Goal: Information Seeking & Learning: Compare options

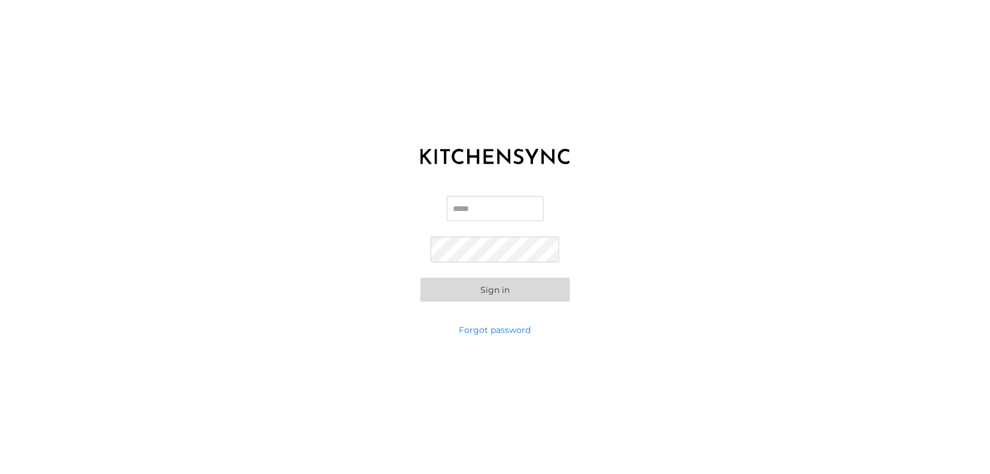
type input "**********"
click at [477, 289] on button "Sign in" at bounding box center [496, 290] width 150 height 24
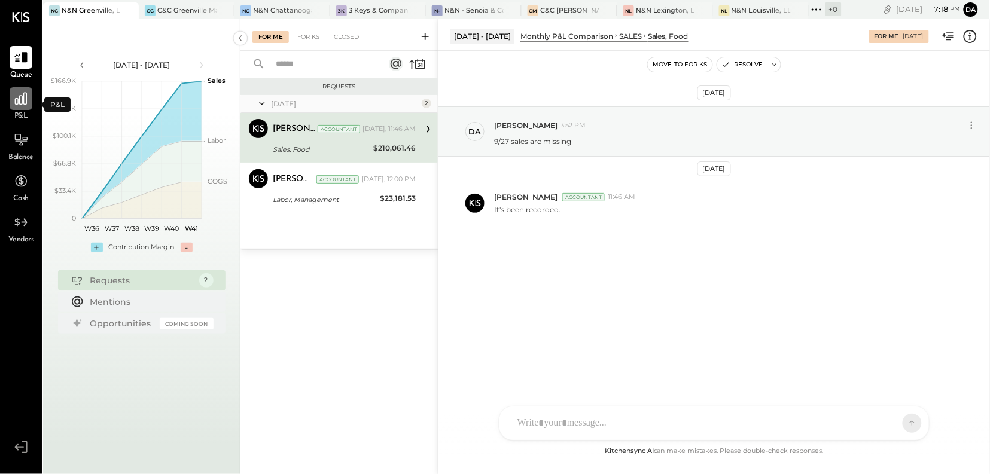
click at [16, 103] on icon at bounding box center [21, 99] width 12 height 12
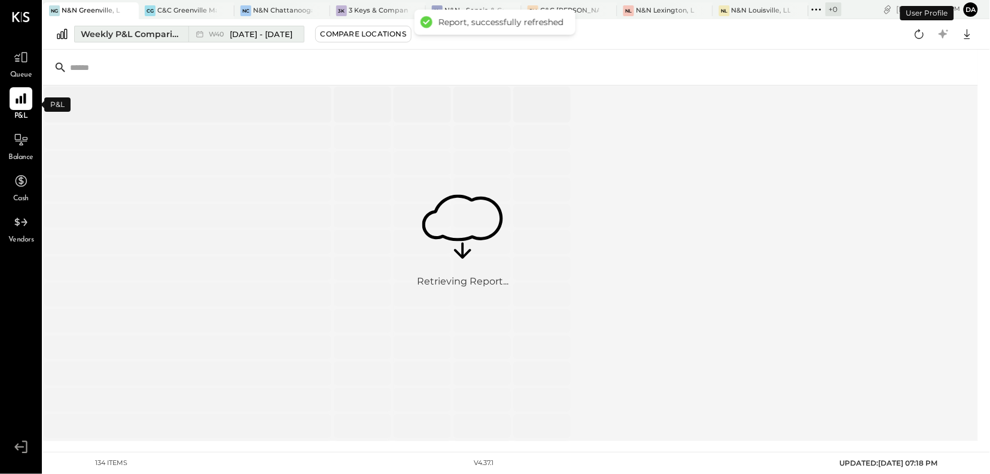
click at [153, 33] on div "Weekly P&L Comparison" at bounding box center [131, 34] width 101 height 12
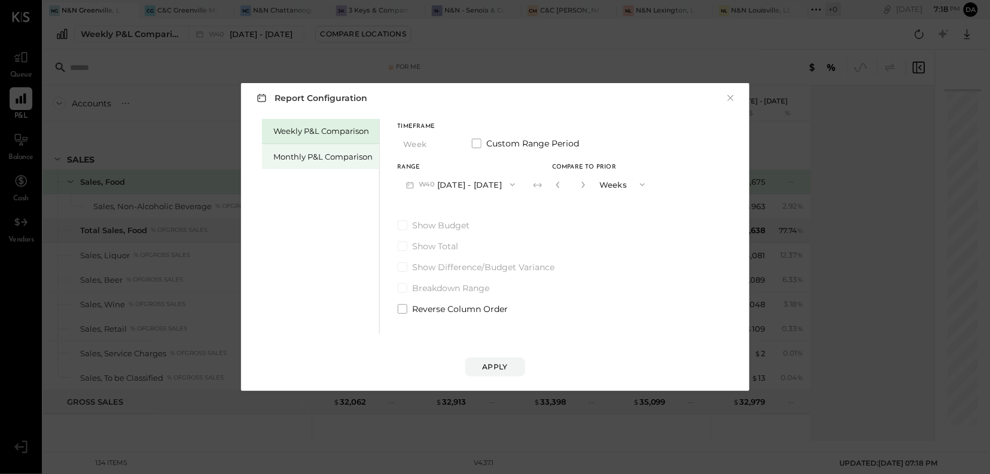
click at [305, 154] on div "Monthly P&L Comparison" at bounding box center [323, 156] width 99 height 11
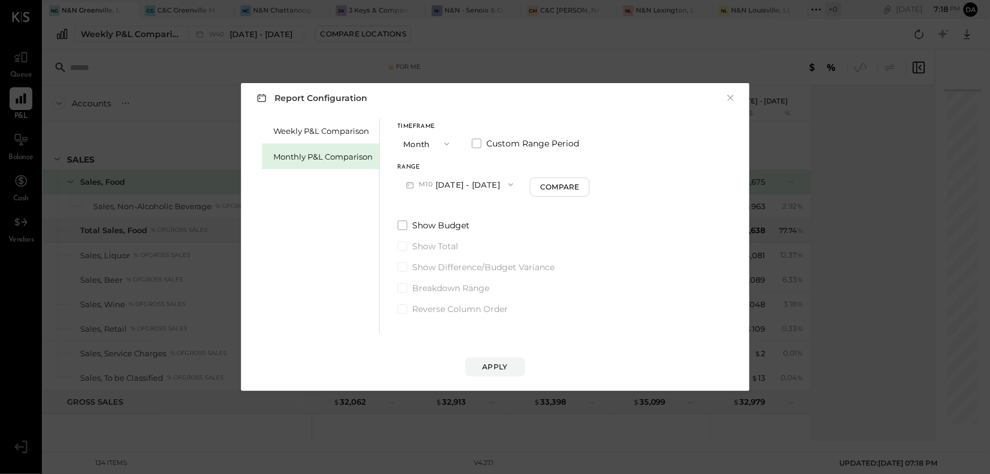
click at [506, 185] on icon "button" at bounding box center [511, 185] width 10 height 10
click at [464, 212] on span "[DATE] - [DATE]" at bounding box center [455, 211] width 57 height 10
click at [495, 367] on div "Apply" at bounding box center [495, 367] width 25 height 10
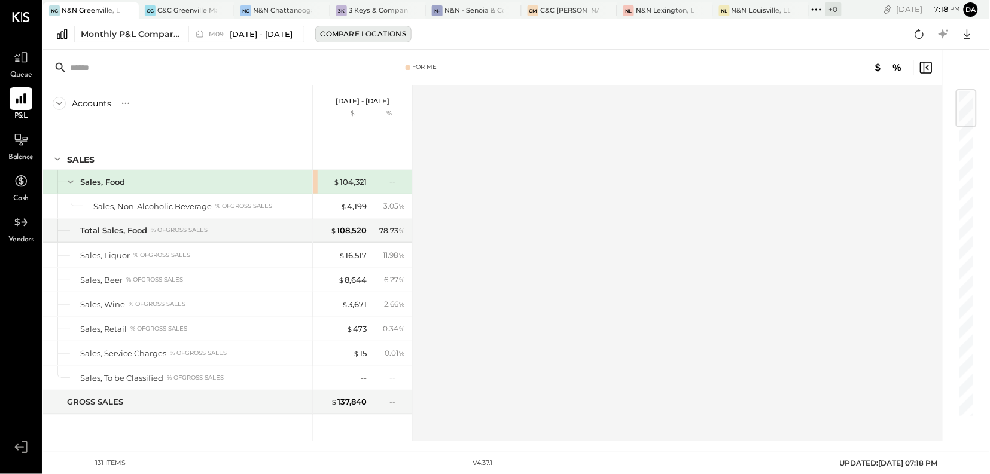
click at [375, 35] on div "Compare Locations" at bounding box center [364, 34] width 86 height 10
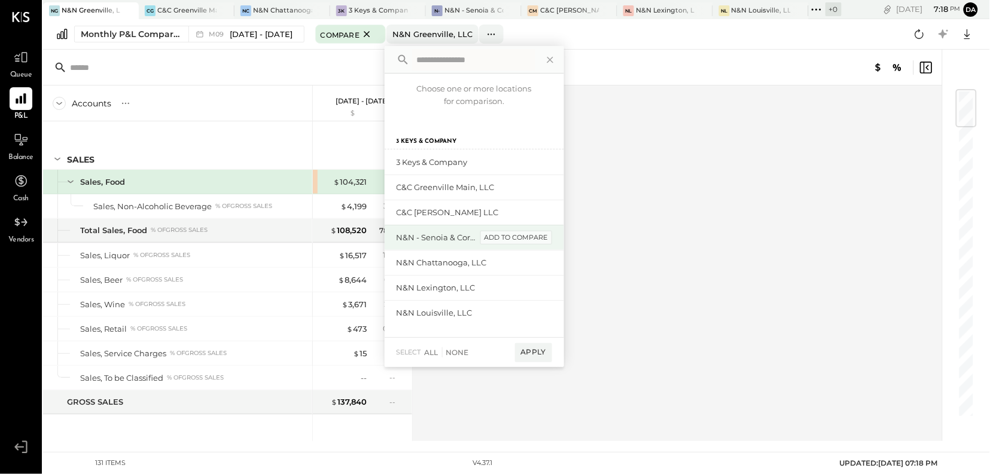
click at [517, 236] on div "add to compare" at bounding box center [516, 238] width 72 height 14
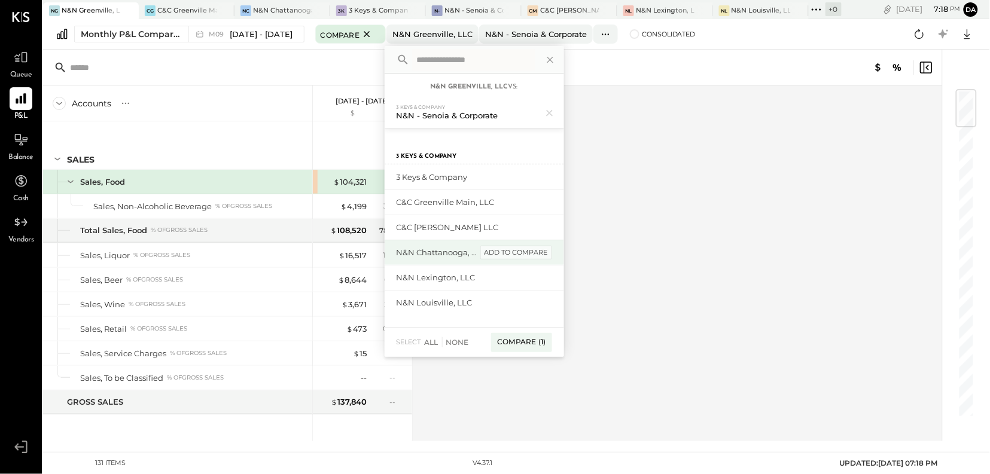
click at [518, 254] on div "add to compare" at bounding box center [516, 253] width 72 height 14
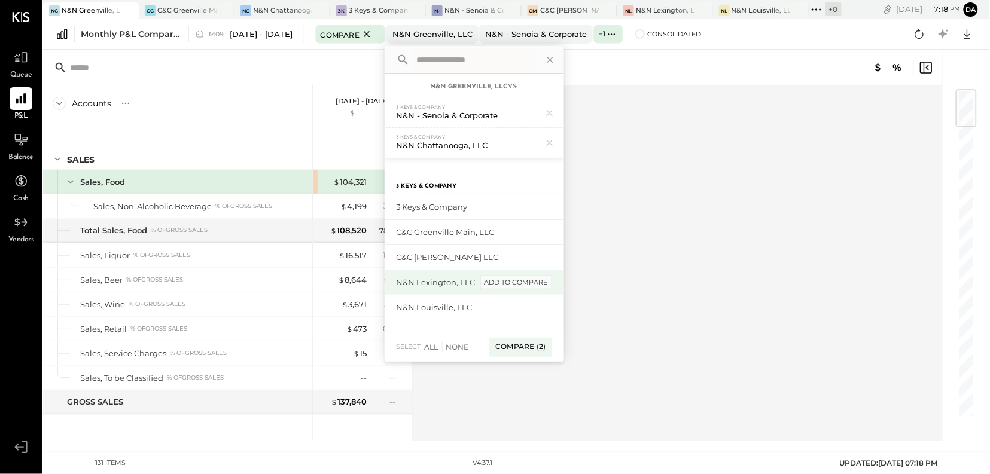
click at [514, 284] on div "add to compare" at bounding box center [516, 283] width 72 height 14
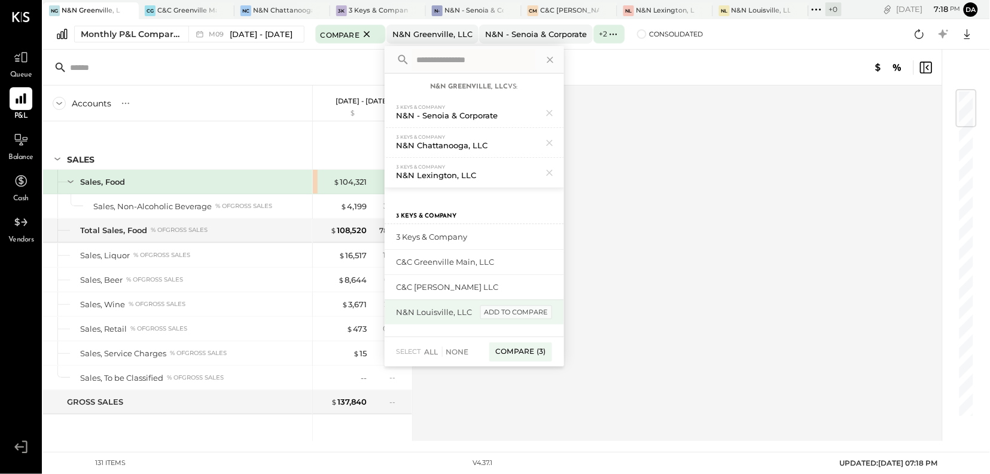
click at [512, 312] on div "add to compare" at bounding box center [516, 313] width 72 height 14
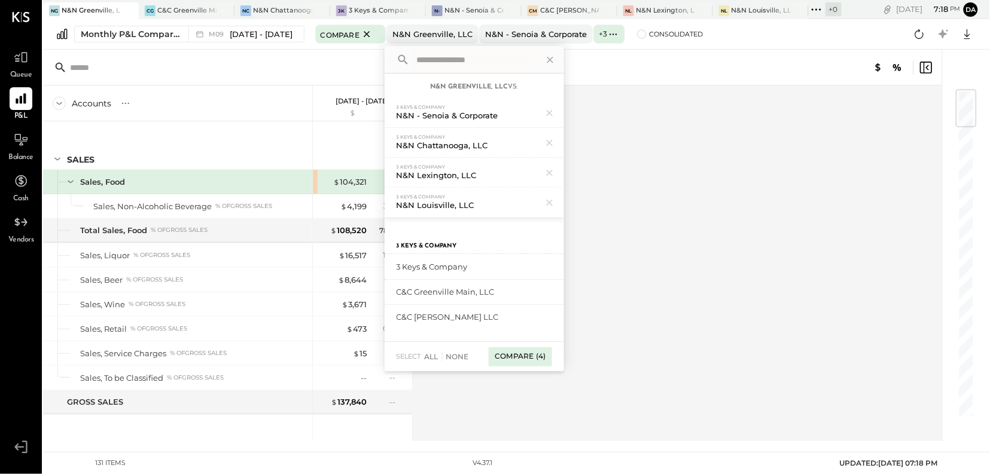
click at [508, 356] on div "Compare (4)" at bounding box center [520, 357] width 63 height 19
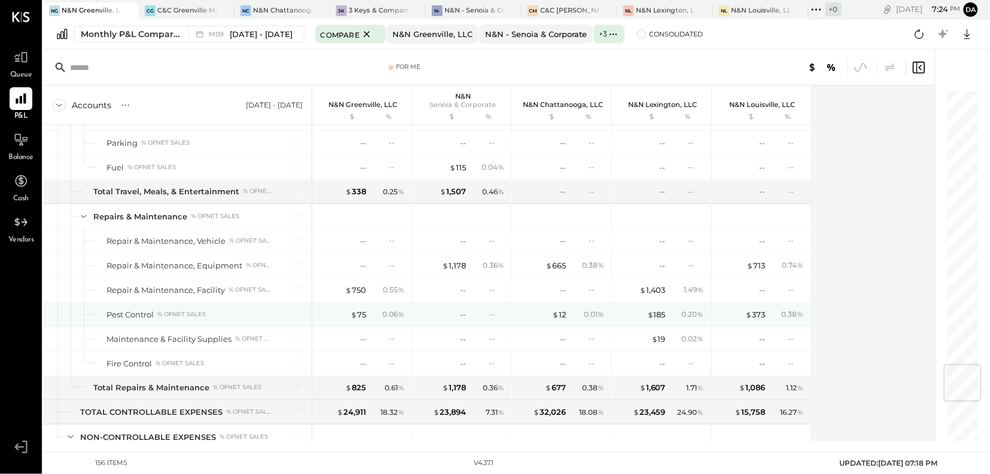
scroll to position [2318, 0]
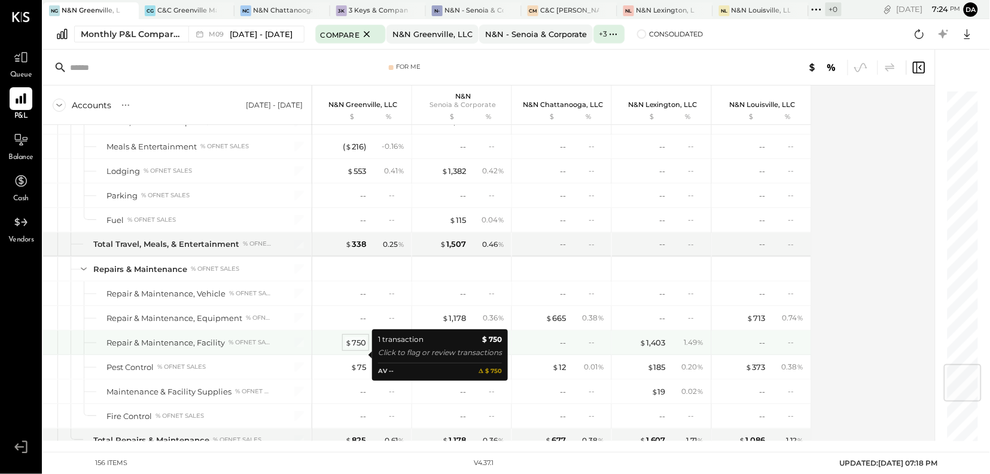
click at [359, 349] on div "$ 750" at bounding box center [355, 342] width 21 height 11
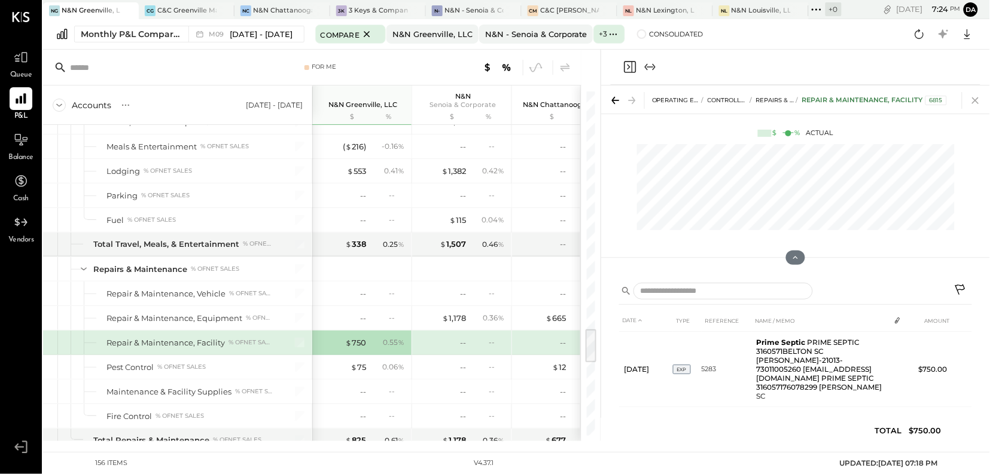
click at [977, 105] on icon at bounding box center [975, 100] width 17 height 17
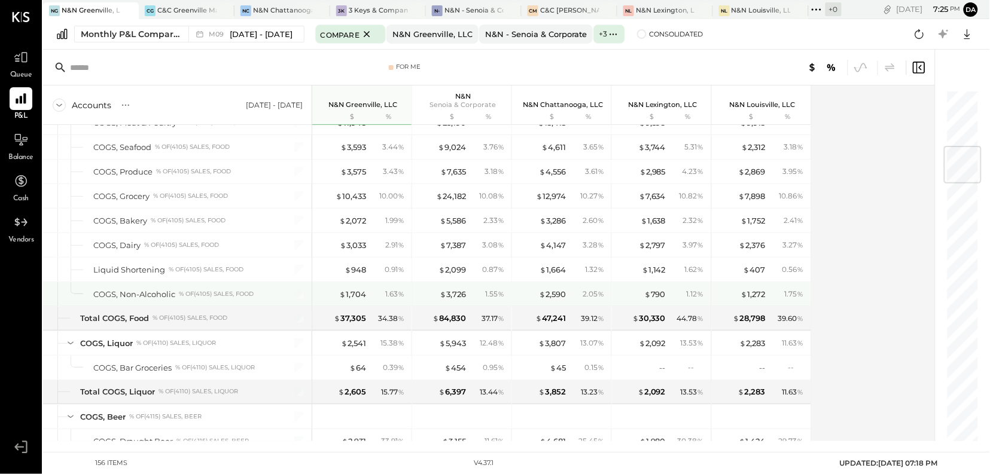
scroll to position [461, 0]
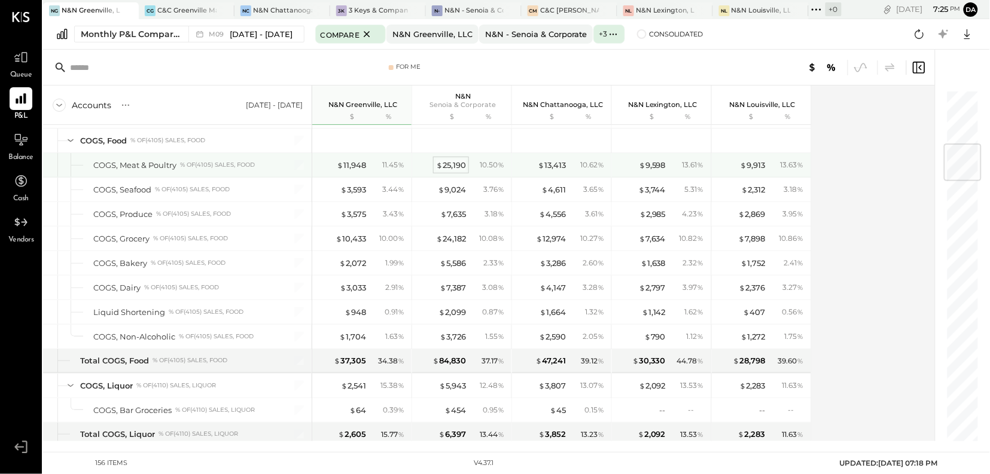
click at [455, 169] on div "$ 25,190" at bounding box center [451, 165] width 30 height 11
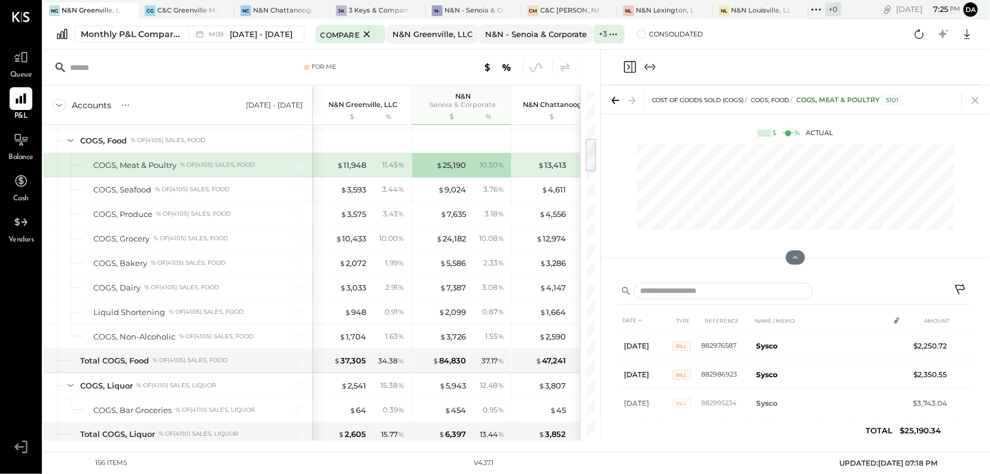
click at [973, 100] on icon at bounding box center [975, 100] width 17 height 17
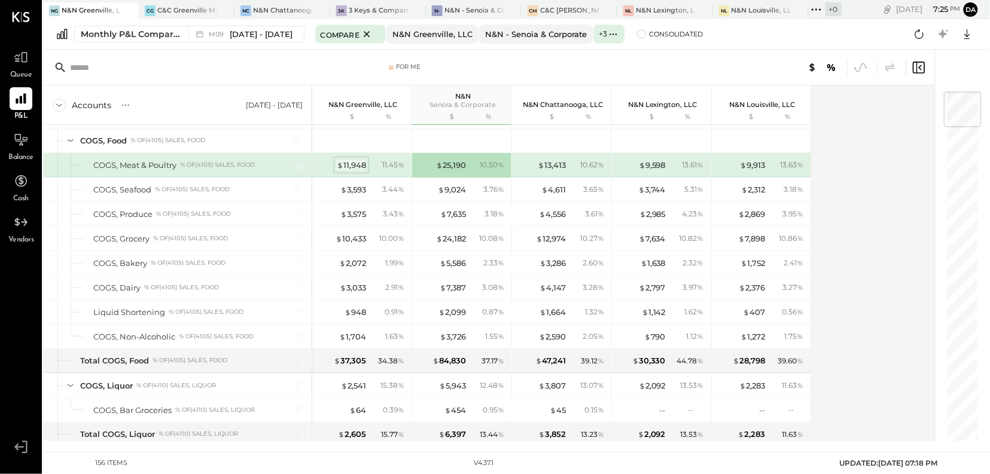
click at [358, 167] on div "$ 11,948" at bounding box center [351, 165] width 29 height 11
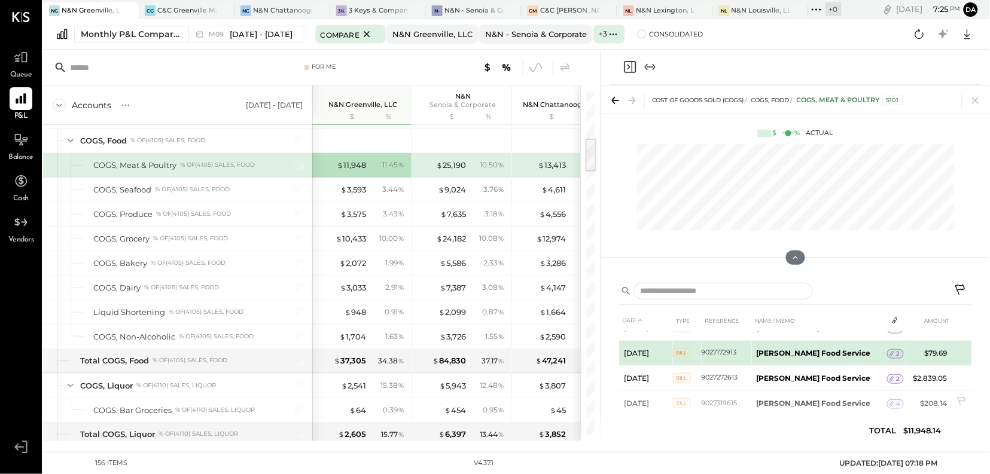
scroll to position [395, 0]
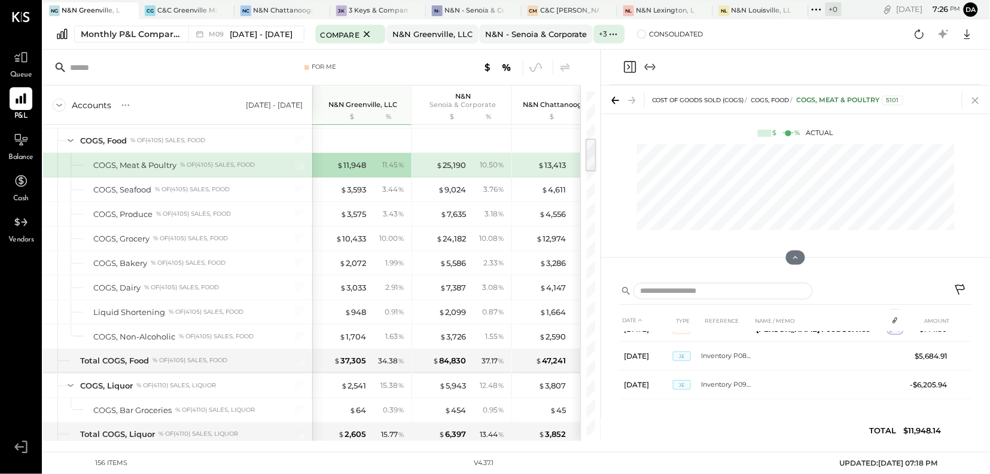
click at [970, 99] on icon at bounding box center [975, 100] width 17 height 17
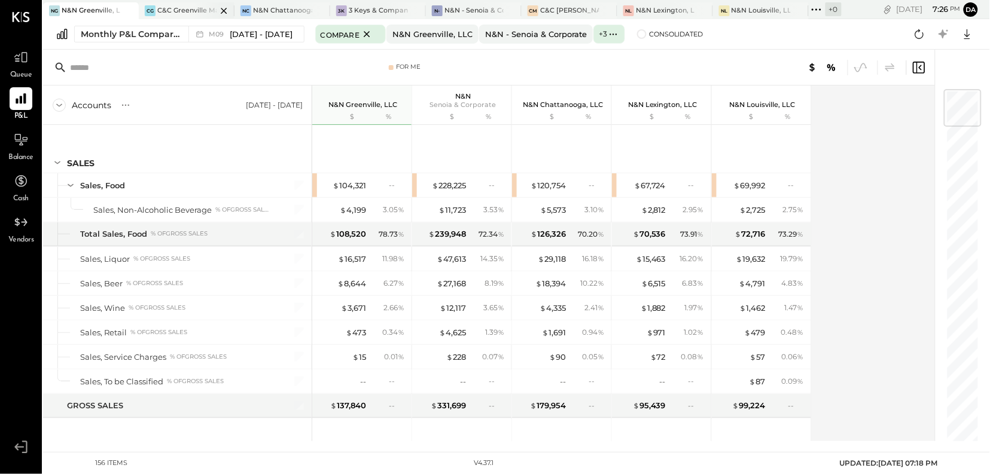
click at [193, 11] on div at bounding box center [214, 10] width 42 height 16
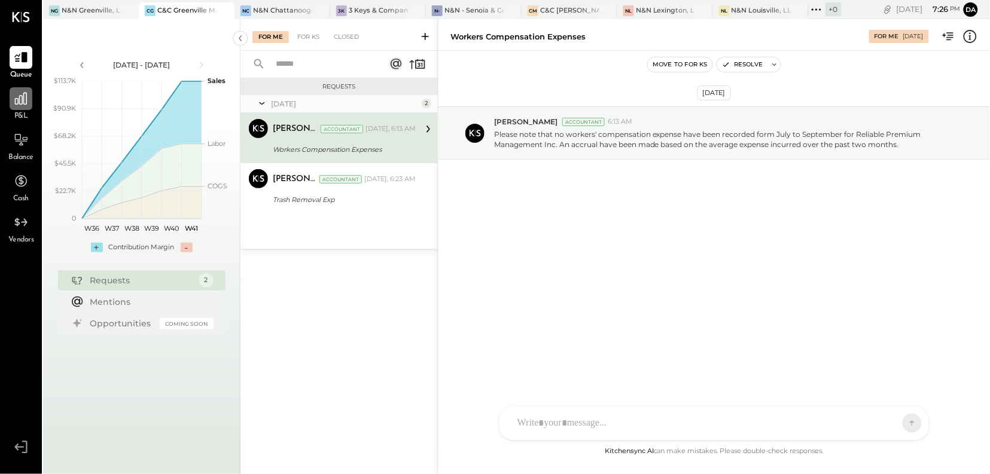
click at [24, 108] on div at bounding box center [21, 98] width 23 height 23
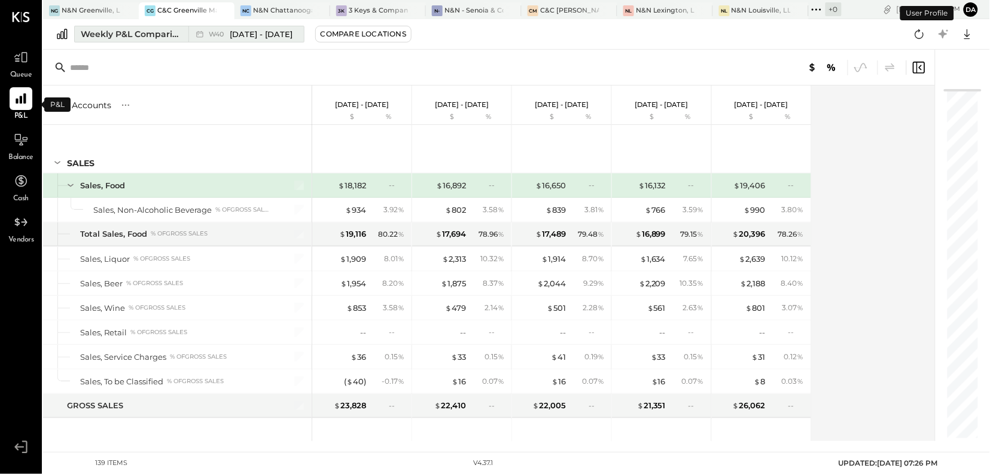
click at [109, 36] on div "Weekly P&L Comparison" at bounding box center [131, 34] width 101 height 12
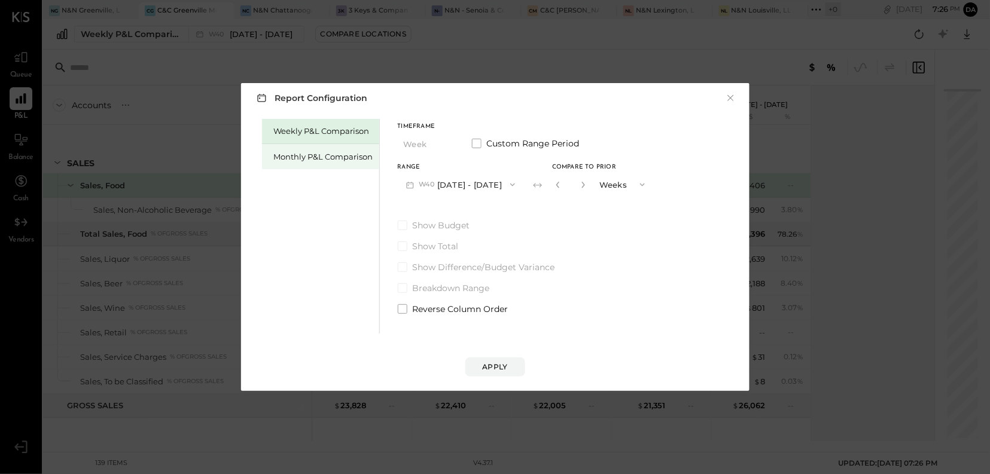
click at [316, 160] on div "Monthly P&L Comparison" at bounding box center [323, 156] width 99 height 11
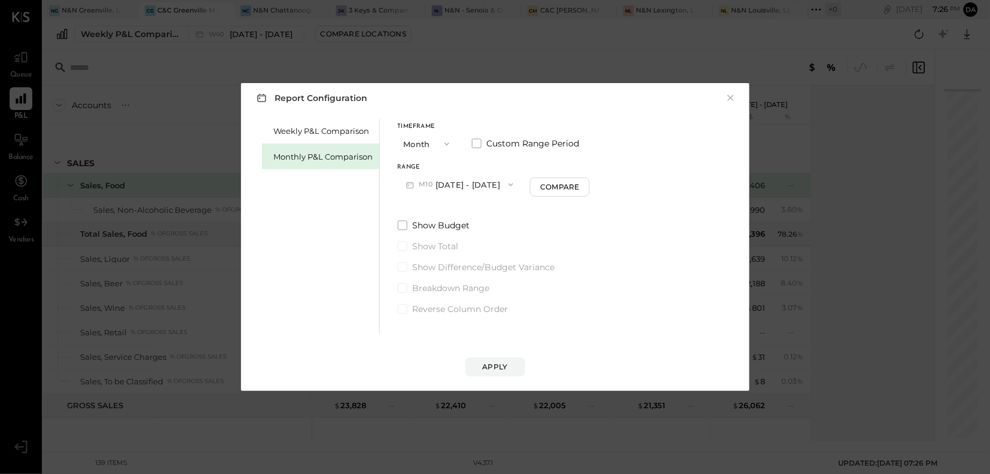
click at [509, 184] on icon "button" at bounding box center [511, 185] width 5 height 3
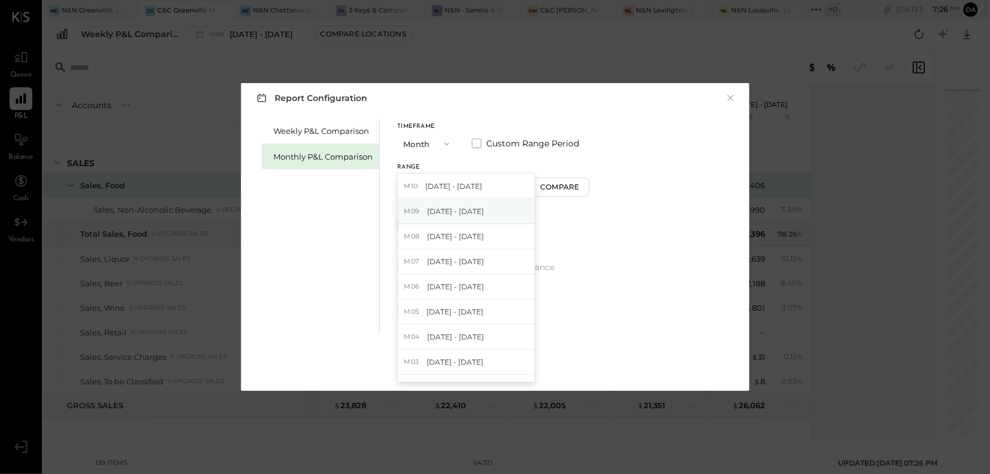
click at [458, 213] on span "[DATE] - [DATE]" at bounding box center [455, 211] width 57 height 10
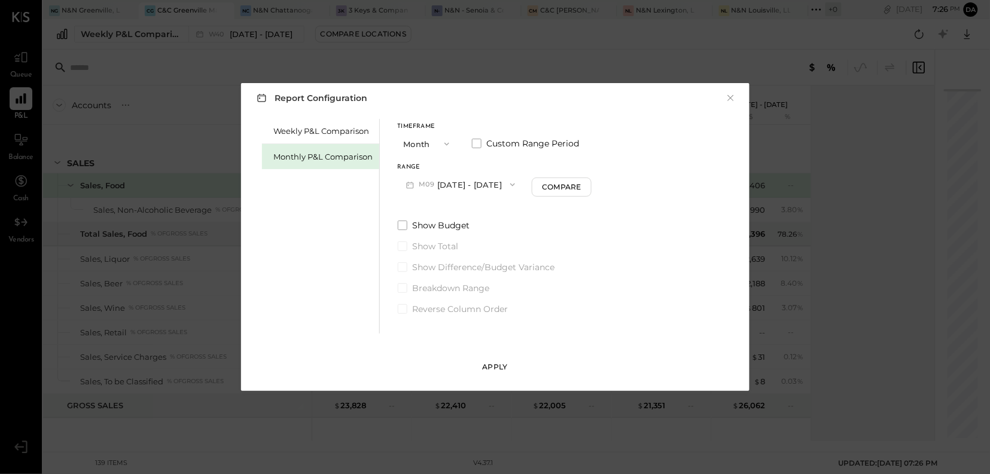
click at [488, 368] on div "Apply" at bounding box center [495, 367] width 25 height 10
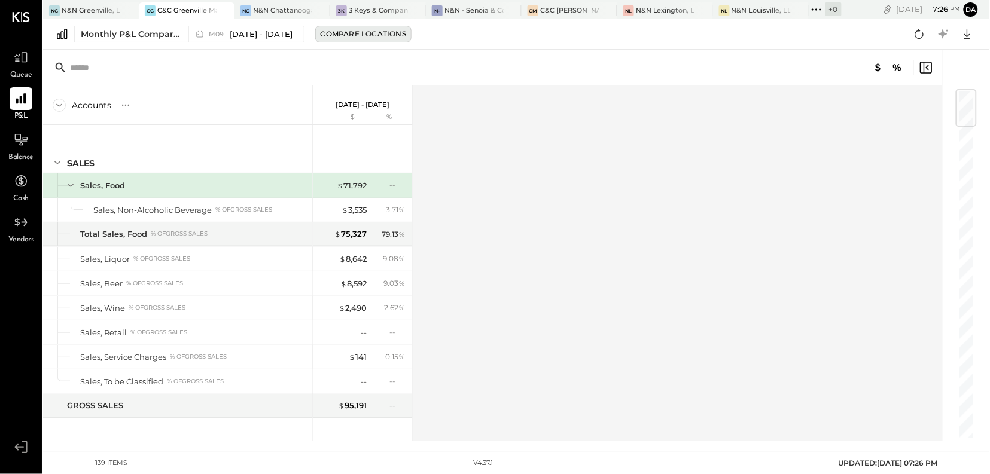
click at [365, 34] on div "Compare Locations" at bounding box center [364, 34] width 86 height 10
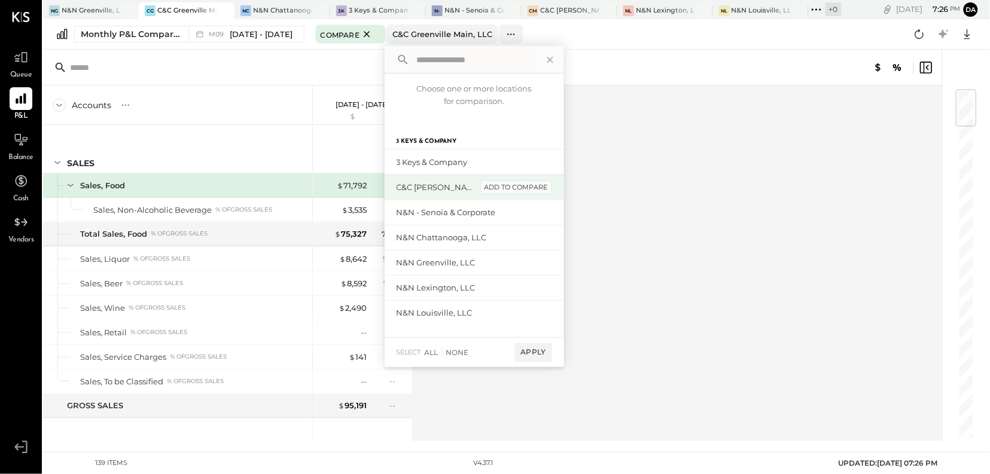
click at [505, 192] on div "add to compare" at bounding box center [516, 188] width 72 height 14
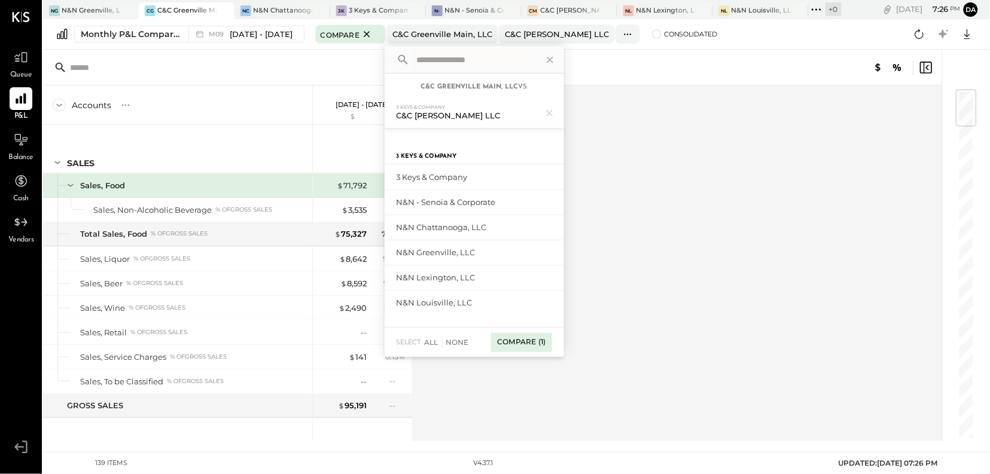
click at [527, 346] on div "Compare (1)" at bounding box center [521, 342] width 60 height 19
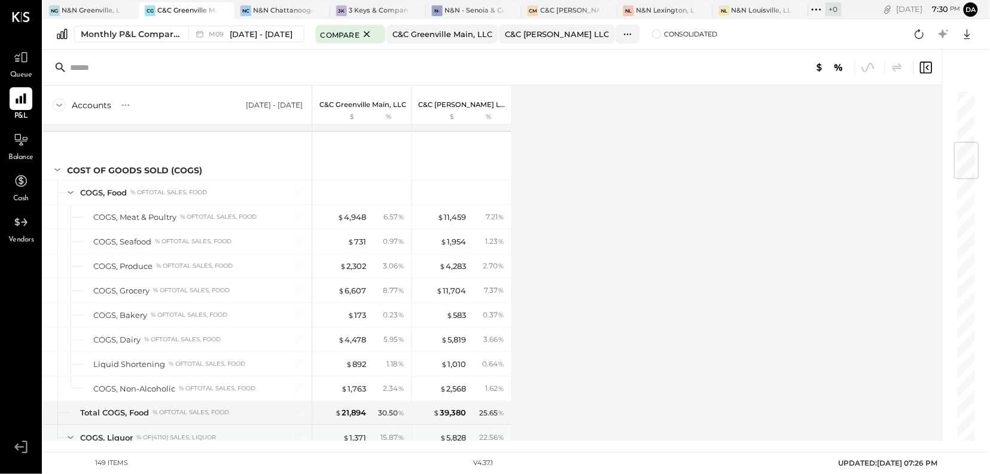
scroll to position [443, 0]
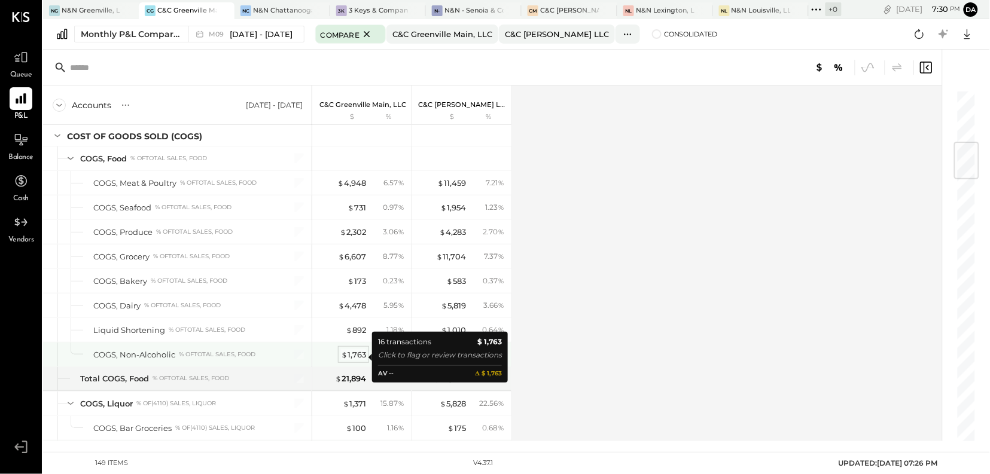
click at [357, 354] on div "$ 1,763" at bounding box center [353, 354] width 25 height 11
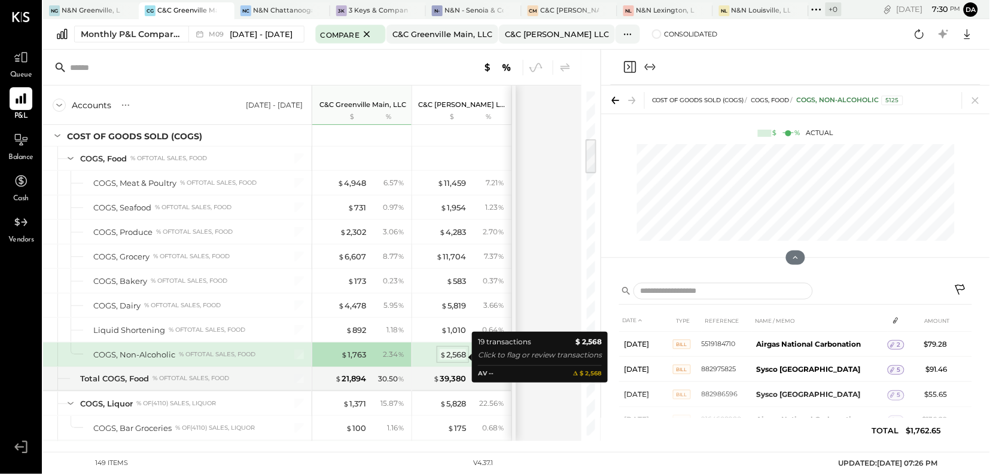
click at [459, 358] on div "$ 2,568" at bounding box center [453, 354] width 26 height 11
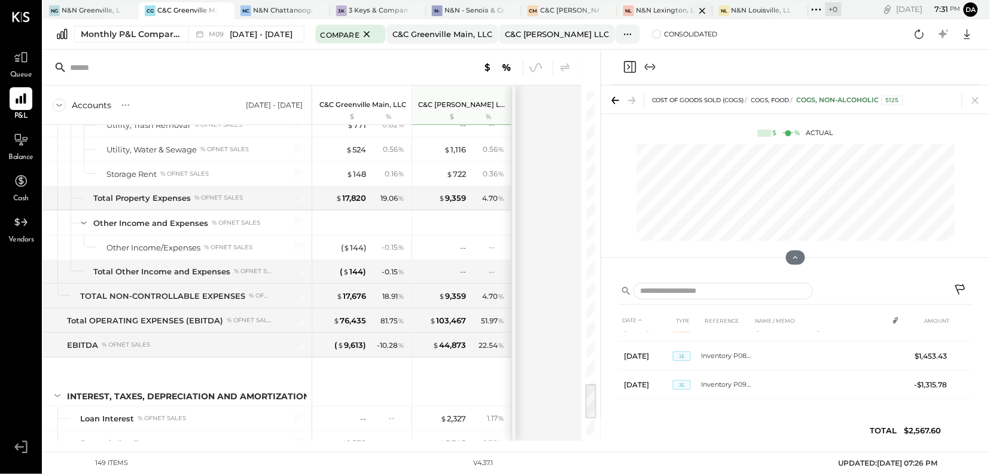
scroll to position [2340, 0]
